Goal: Register for event/course

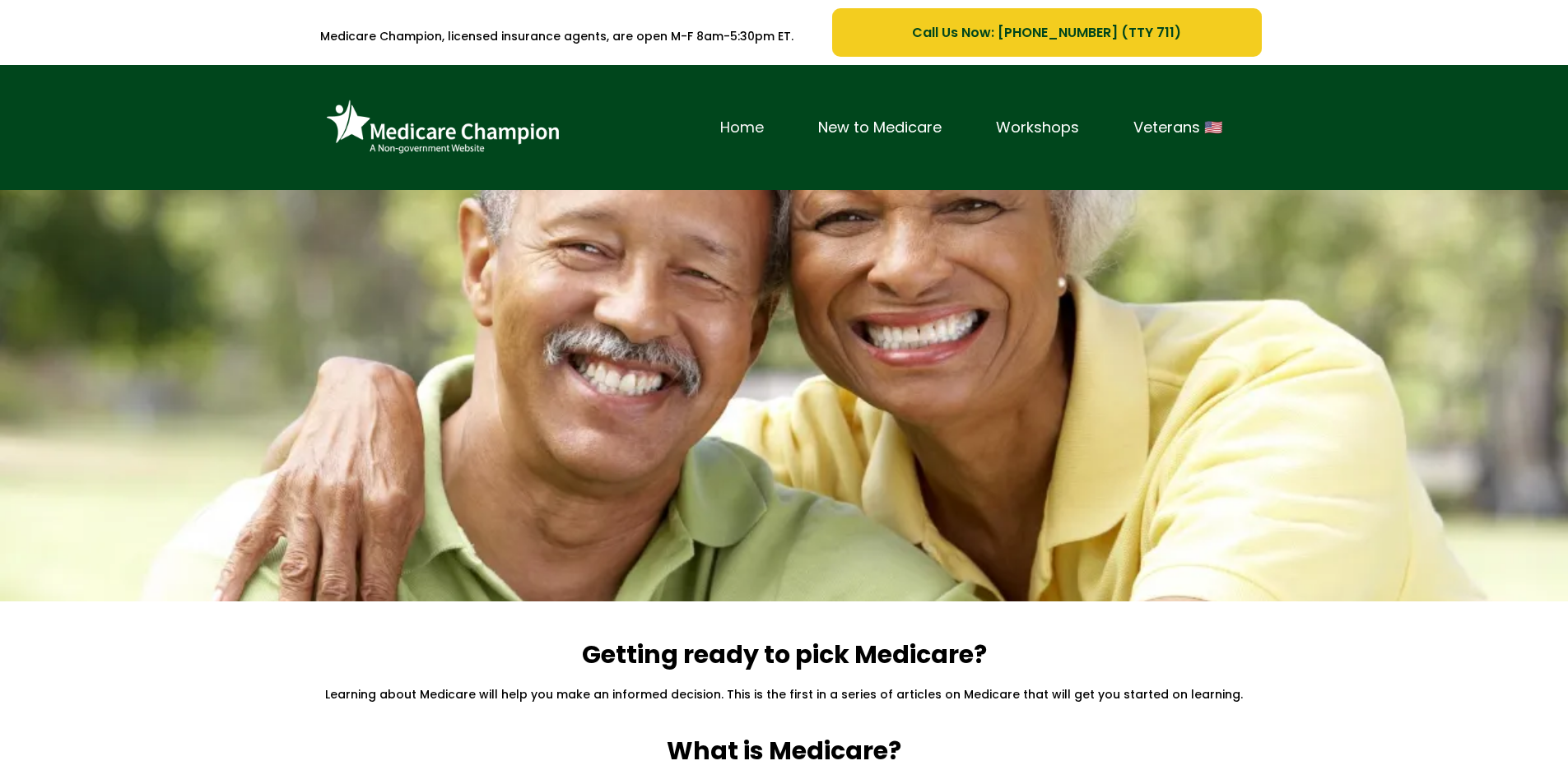
click at [791, 141] on link "Home" at bounding box center [741, 128] width 98 height 25
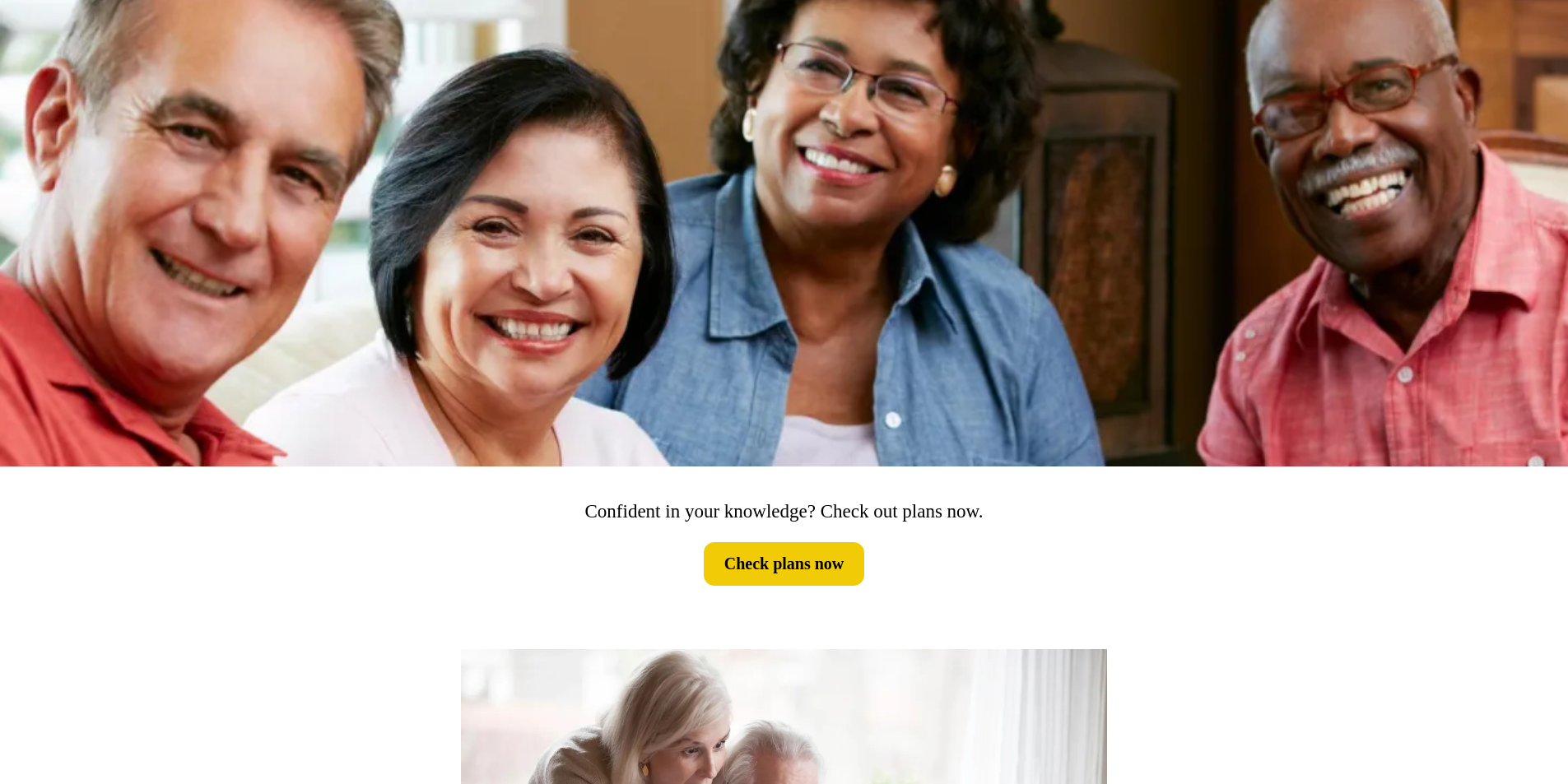
scroll to position [171, 0]
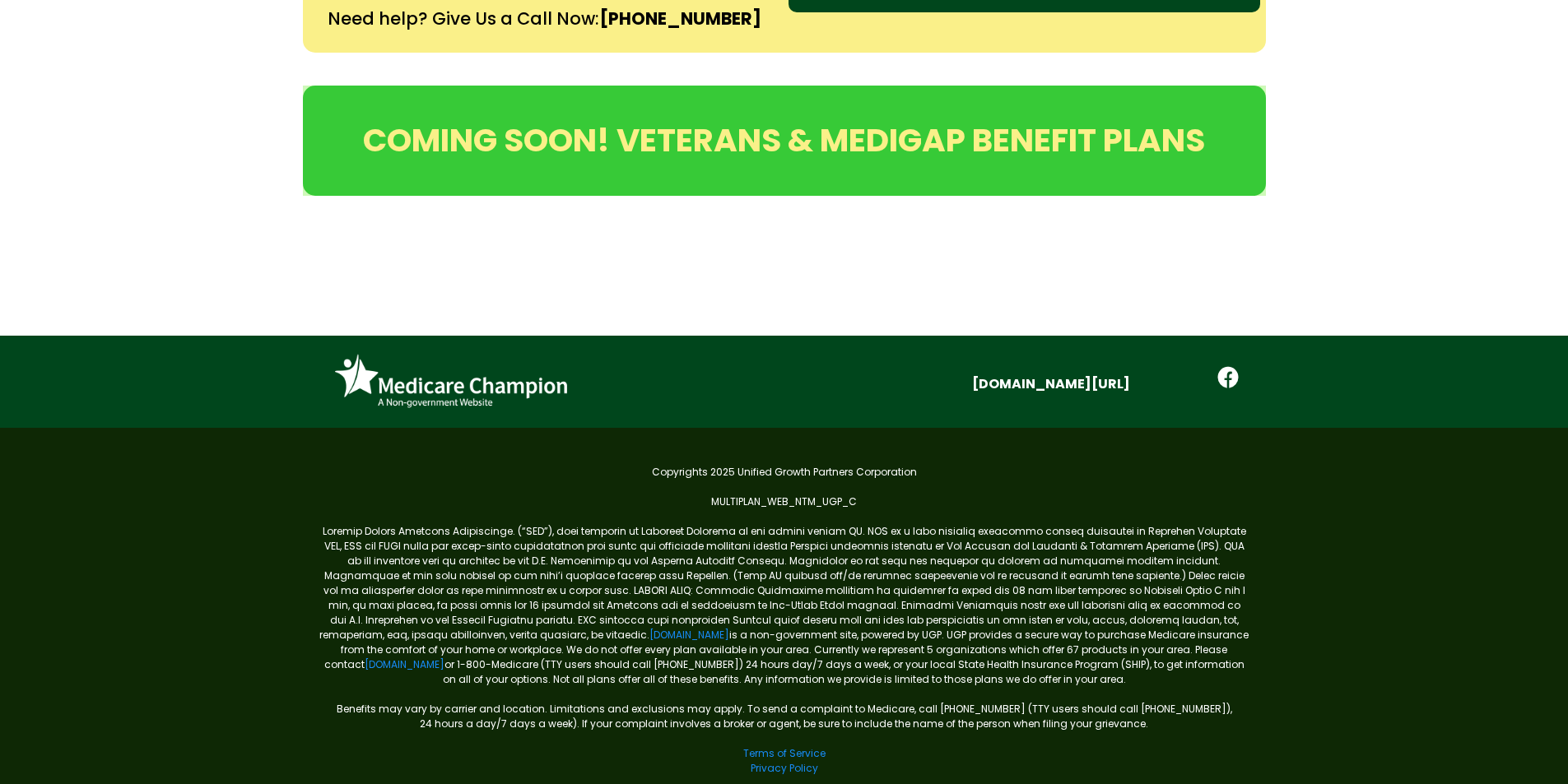
scroll to position [857, 0]
